Goal: Task Accomplishment & Management: Manage account settings

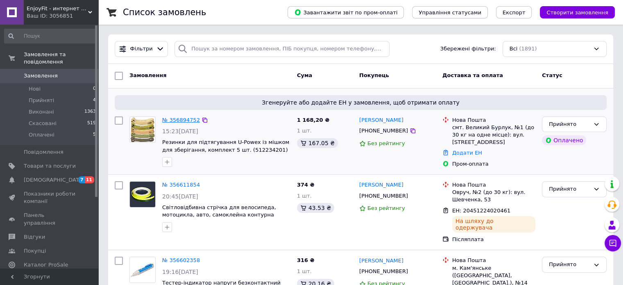
click at [181, 119] on link "№ 356894752" at bounding box center [181, 120] width 38 height 6
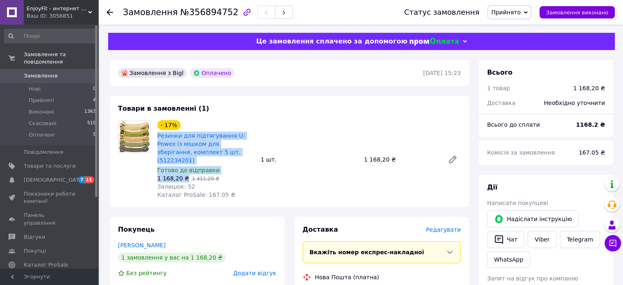
drag, startPoint x: 184, startPoint y: 170, endPoint x: 154, endPoint y: 138, distance: 43.5
click at [154, 138] on div "- 17% Резинки для підтягування U-Powex із мішком для зберігання, комплект 5 шт.…" at bounding box center [205, 159] width 103 height 82
copy div "Резинки для підтягування U-Powex із мішком для зберігання, комплект 5 шт. (5122…"
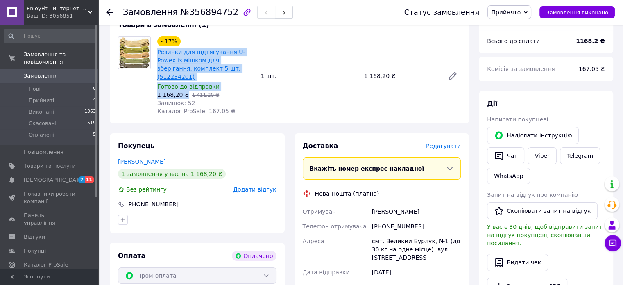
scroll to position [164, 0]
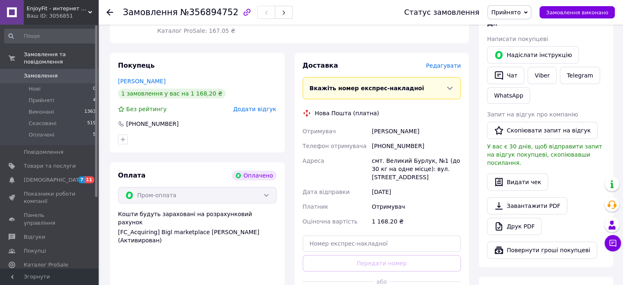
click at [184, 150] on div "Покупець [PERSON_NAME] 1 замовлення у вас на 1 168,20 ₴ Без рейтингу Додати від…" at bounding box center [197, 184] width 175 height 263
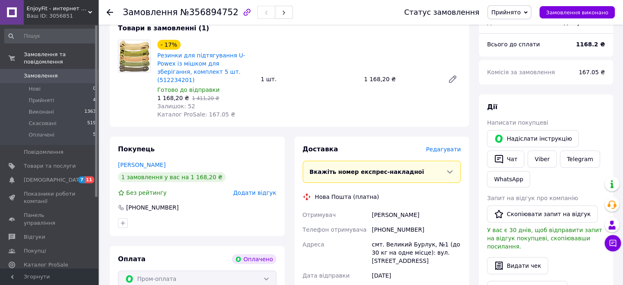
scroll to position [0, 0]
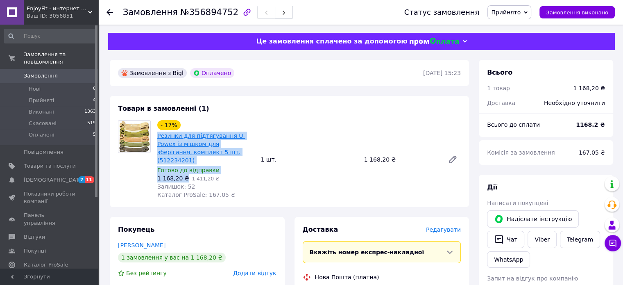
drag, startPoint x: 184, startPoint y: 168, endPoint x: 157, endPoint y: 137, distance: 40.4
click at [157, 137] on div "- 17% Резинки для підтягування U-Powex із мішком для зберігання, комплект 5 шт.…" at bounding box center [205, 159] width 103 height 82
copy div "Резинки для підтягування U-Powex із мішком для зберігання, комплект 5 шт. (5122…"
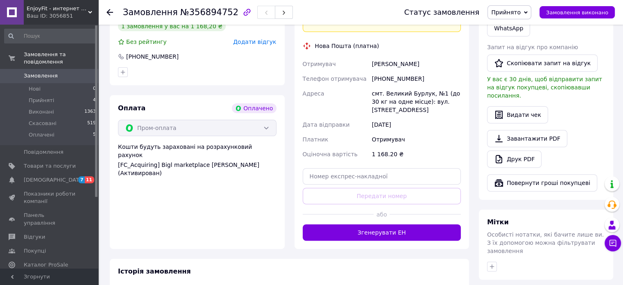
scroll to position [246, 0]
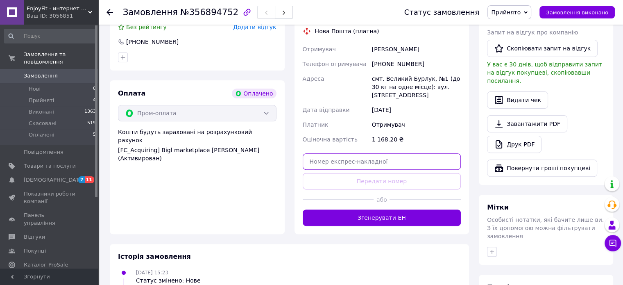
click at [372, 154] on input "text" at bounding box center [382, 161] width 159 height 16
paste input "20451225199665"
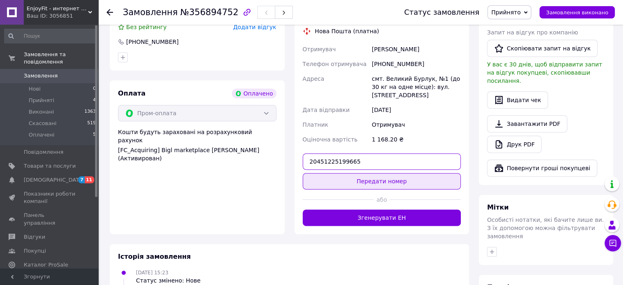
type input "20451225199665"
click at [368, 174] on button "Передати номер" at bounding box center [382, 181] width 159 height 16
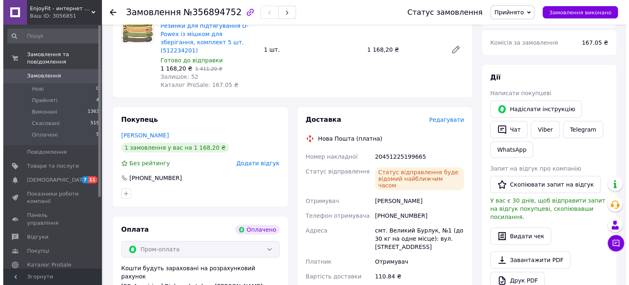
scroll to position [0, 0]
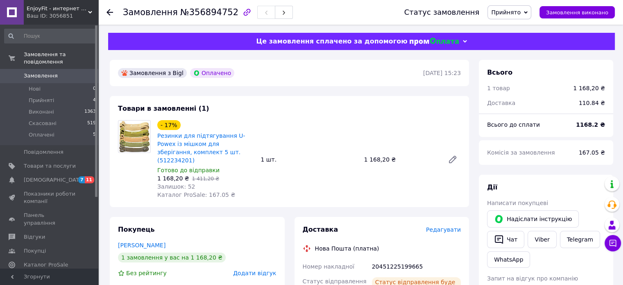
click at [48, 72] on span "Замовлення" at bounding box center [41, 75] width 34 height 7
